Goal: Task Accomplishment & Management: Use online tool/utility

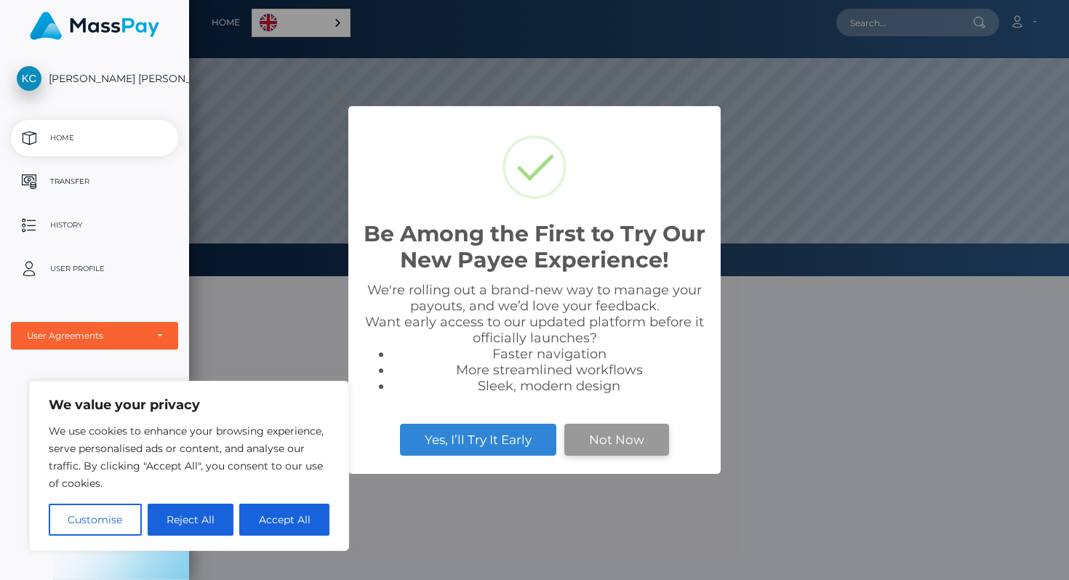
scroll to position [276, 880]
click at [273, 521] on button "Accept All" at bounding box center [284, 520] width 90 height 32
checkbox input "true"
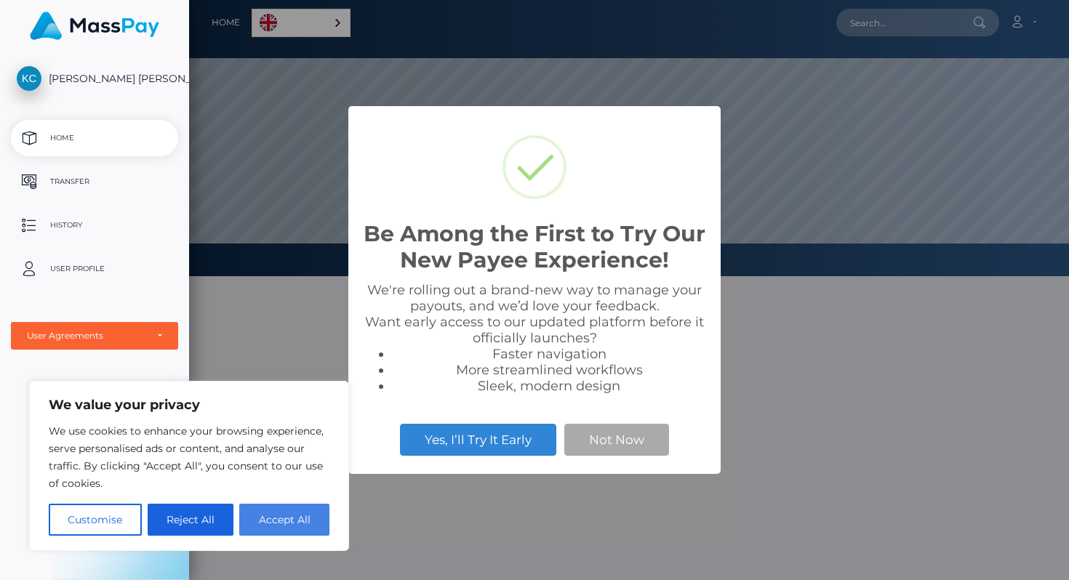
checkbox input "true"
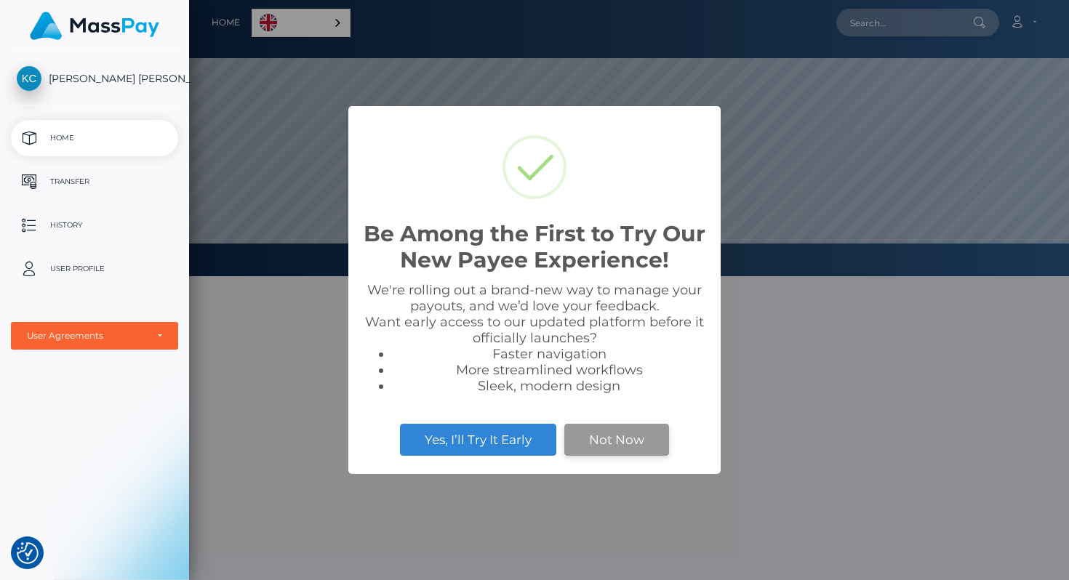
click at [612, 434] on button "Not Now" at bounding box center [616, 440] width 105 height 32
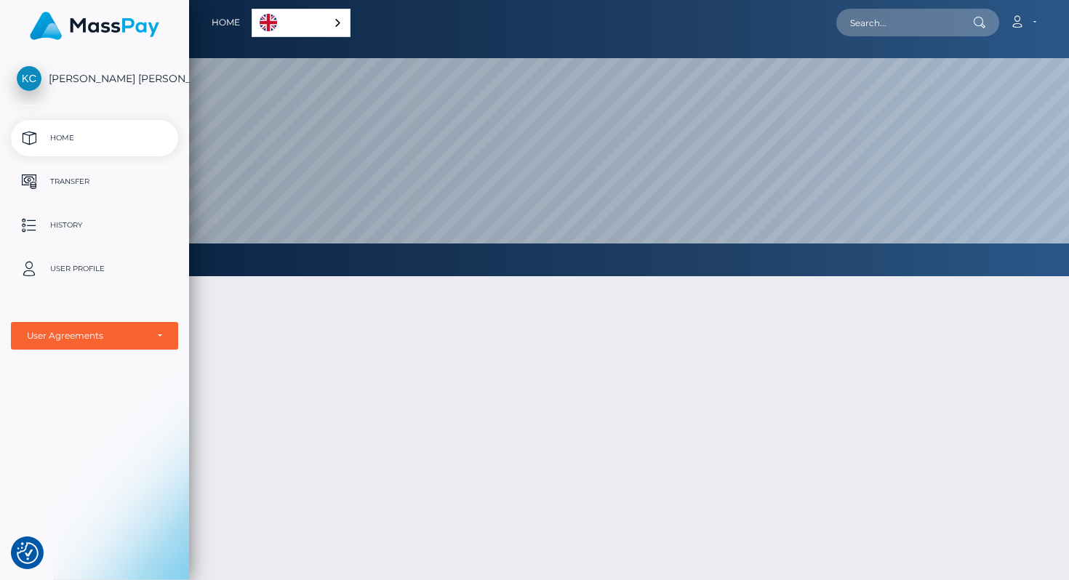
click at [93, 183] on p "Transfer" at bounding box center [95, 182] width 156 height 22
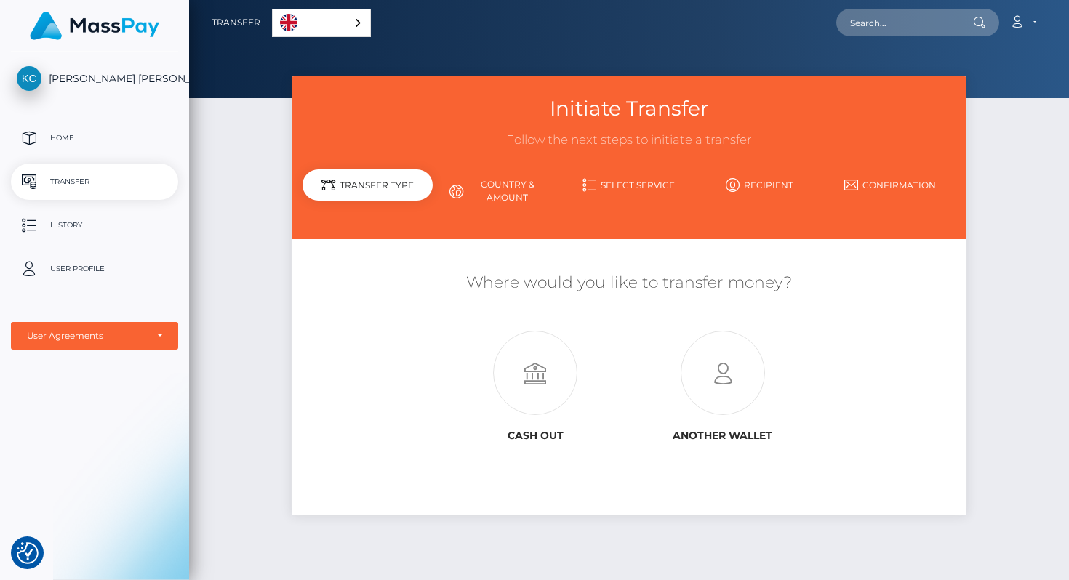
click at [87, 321] on ul "Home Transfer History User Profile MassPay Card - USD MassPay Card - EUR/GBP/JP…" at bounding box center [94, 235] width 189 height 230
click at [84, 330] on div "User Agreements" at bounding box center [86, 336] width 119 height 12
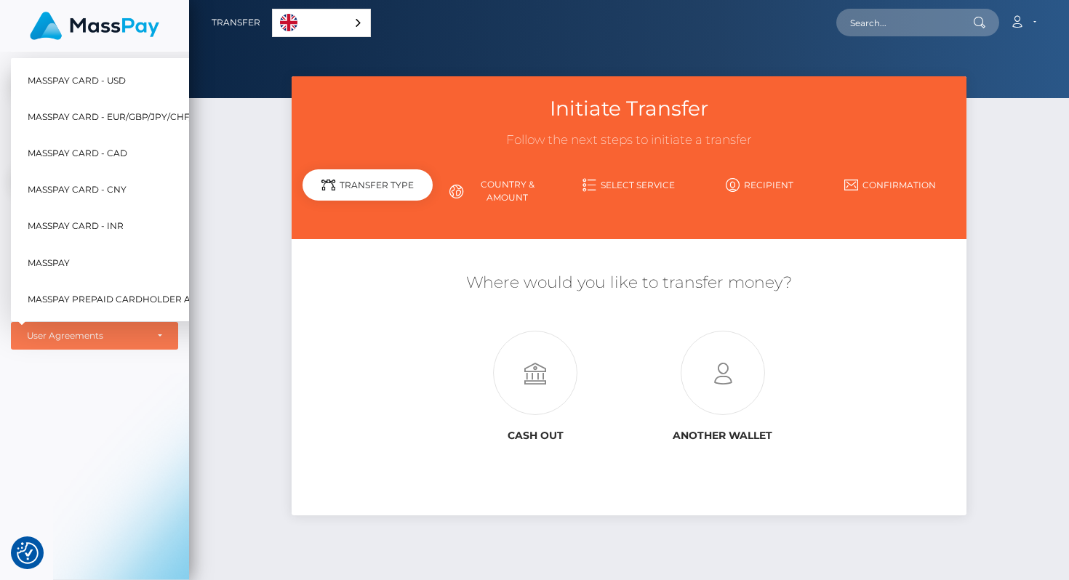
scroll to position [0, 11]
click at [143, 119] on span "MassPay Card - EUR/GBP/JPY/CHF/AUD" at bounding box center [109, 117] width 185 height 19
select select "2"
